Goal: Use online tool/utility: Utilize a website feature to perform a specific function

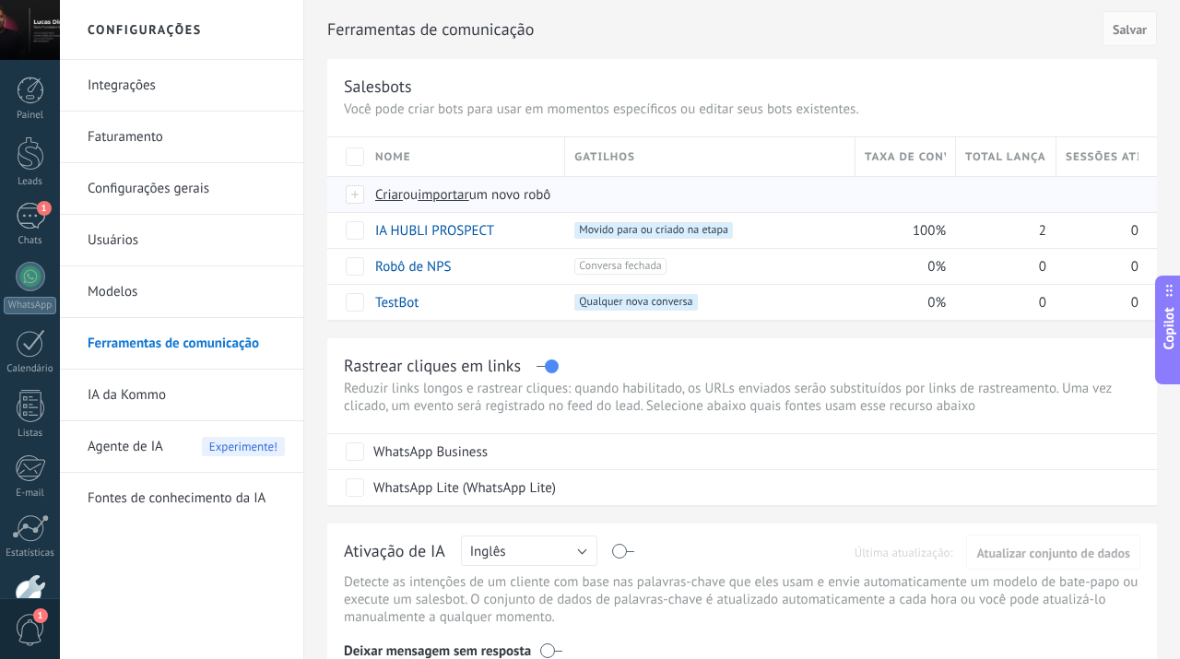
click at [389, 200] on span "Criar" at bounding box center [389, 195] width 28 height 18
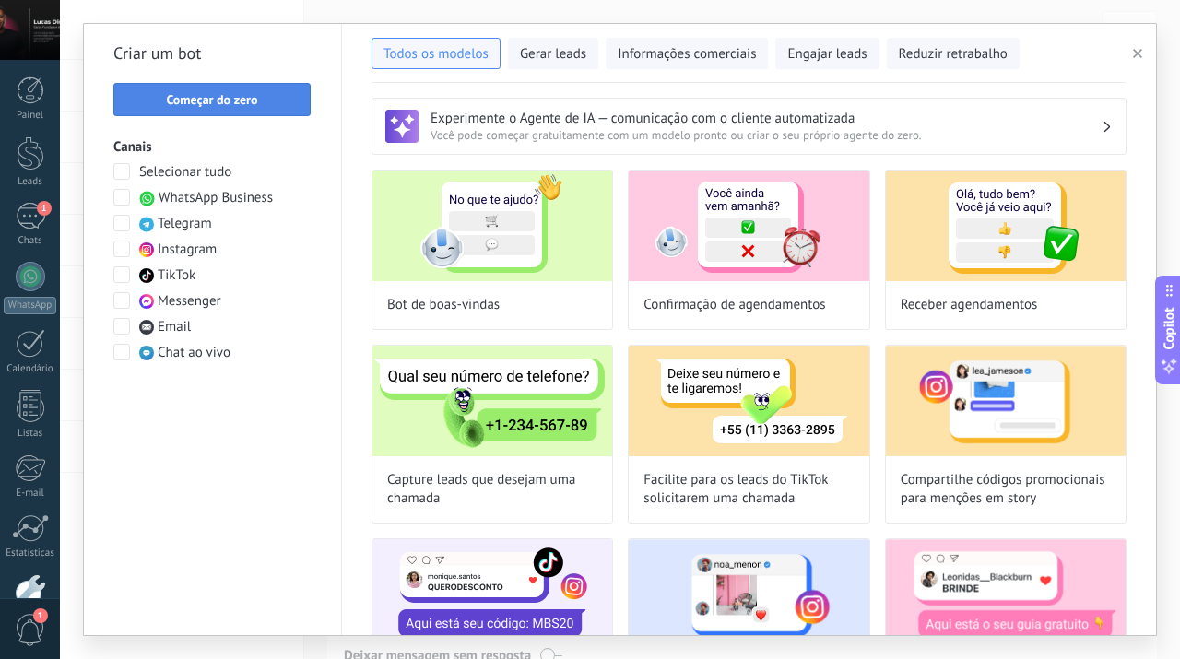
click at [204, 93] on span "Começar do zero" at bounding box center [211, 99] width 91 height 13
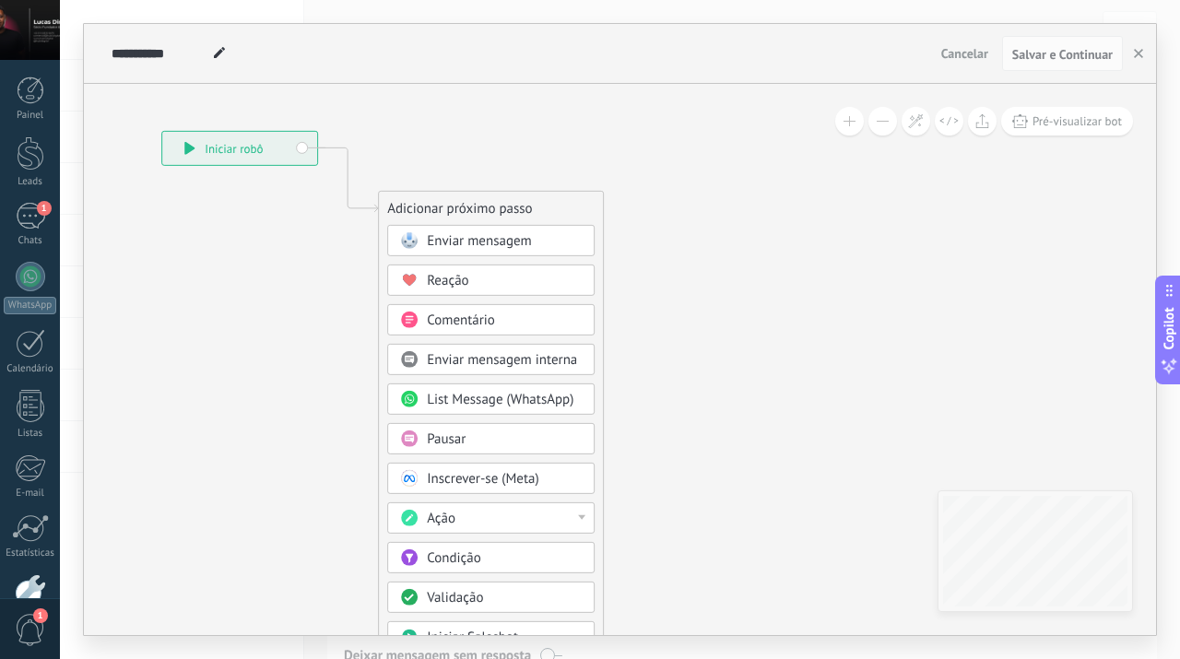
drag, startPoint x: 571, startPoint y: 404, endPoint x: 256, endPoint y: 312, distance: 327.7
click at [256, 312] on icon at bounding box center [319, 456] width 1239 height 1572
click at [447, 249] on div "Enviar mensagem" at bounding box center [504, 241] width 155 height 18
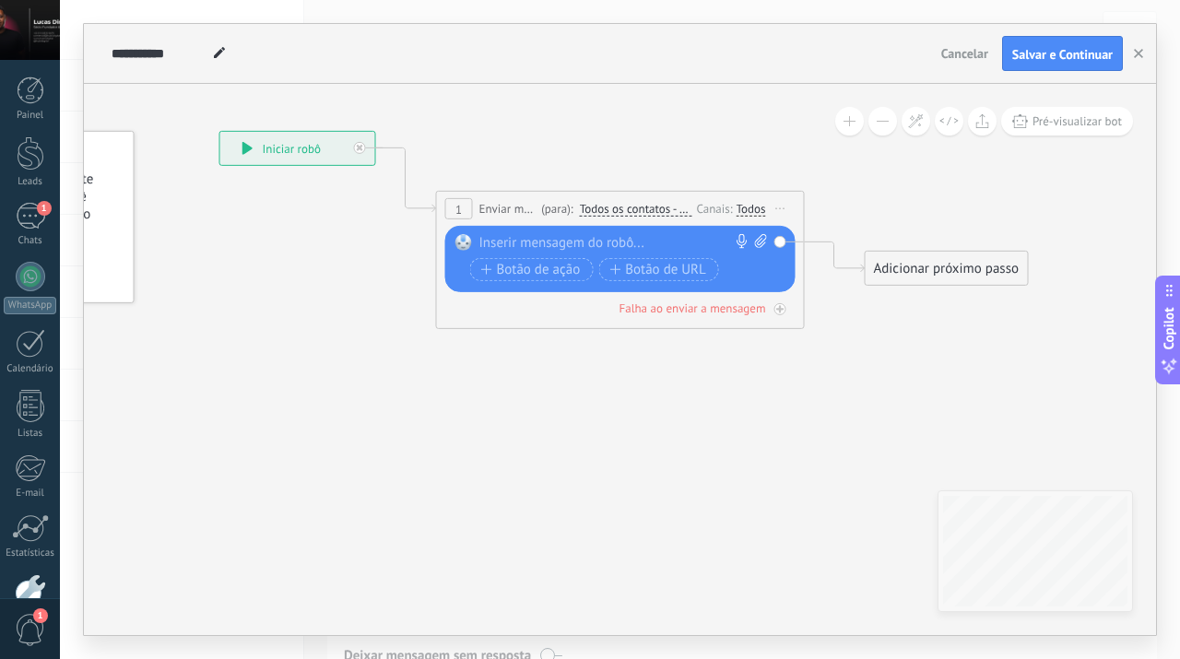
click at [590, 240] on div at bounding box center [617, 243] width 274 height 18
